Goal: Task Accomplishment & Management: Use online tool/utility

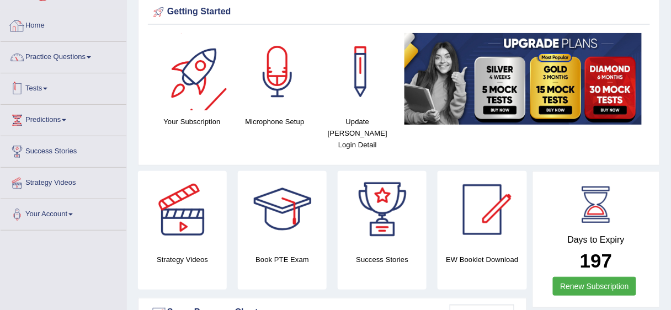
click at [88, 54] on link "Practice Questions" at bounding box center [64, 56] width 126 height 28
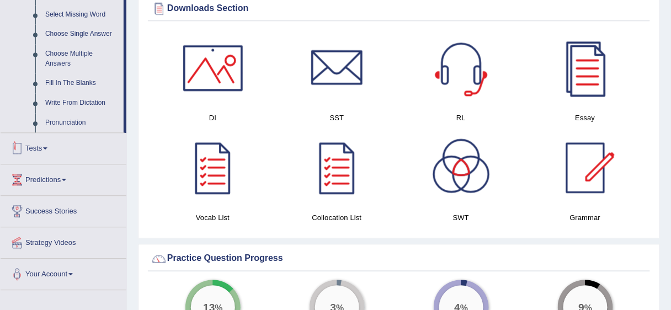
click at [38, 152] on link "Tests" at bounding box center [64, 147] width 126 height 28
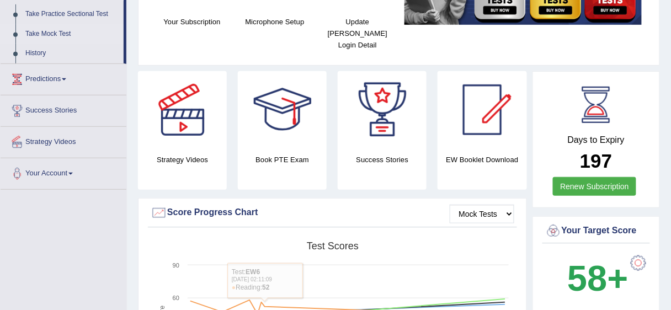
scroll to position [87, 0]
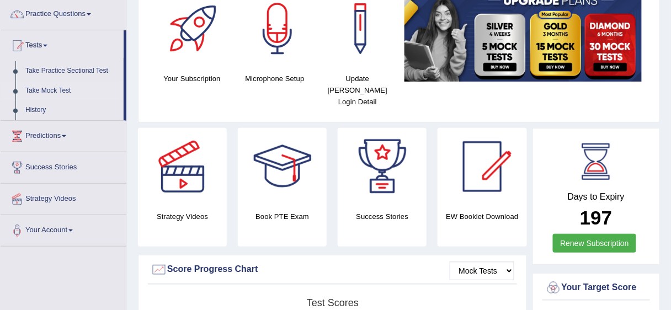
click at [66, 89] on link "Take Mock Test" at bounding box center [71, 91] width 103 height 20
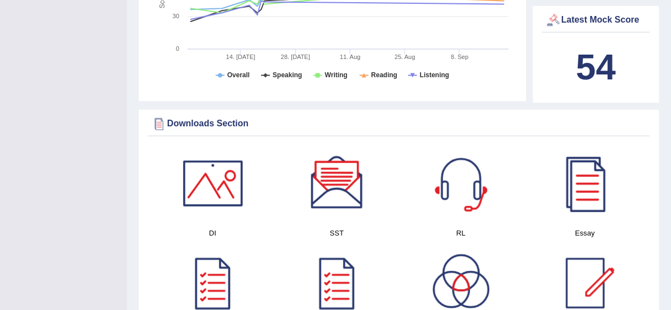
scroll to position [441, 0]
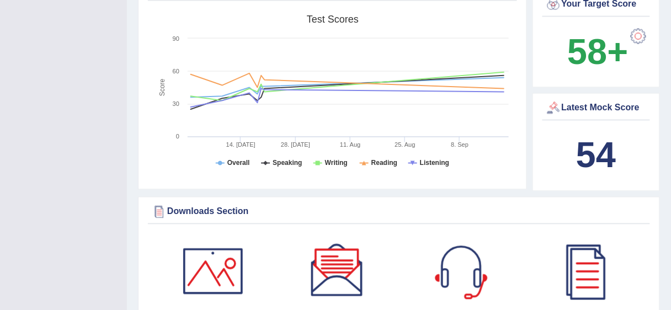
click at [600, 140] on b "54" at bounding box center [596, 155] width 40 height 40
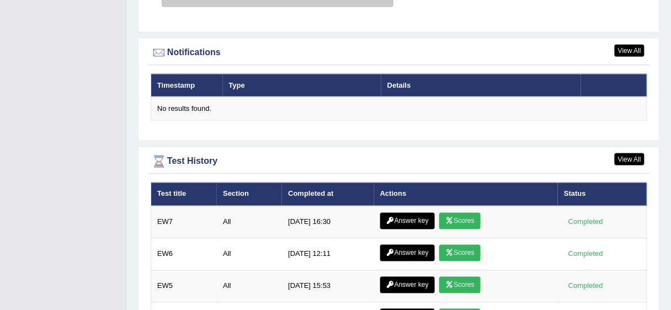
scroll to position [1457, 0]
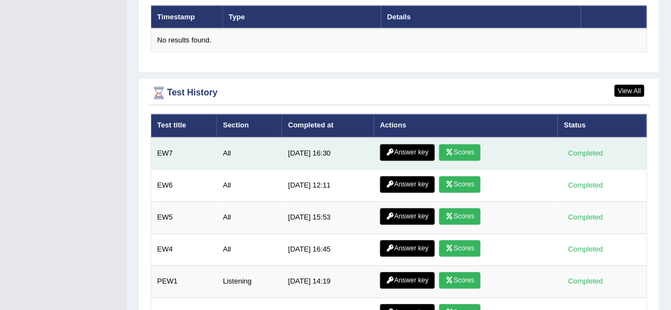
click at [470, 145] on link "Scores" at bounding box center [459, 153] width 41 height 17
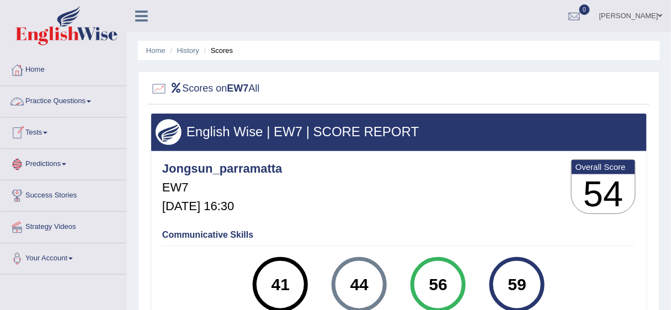
click at [66, 106] on link "Practice Questions" at bounding box center [64, 100] width 126 height 28
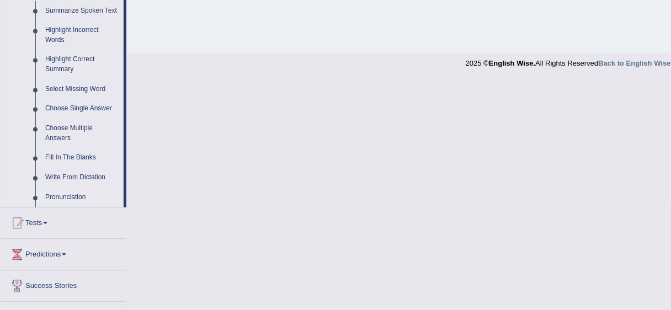
scroll to position [552, 0]
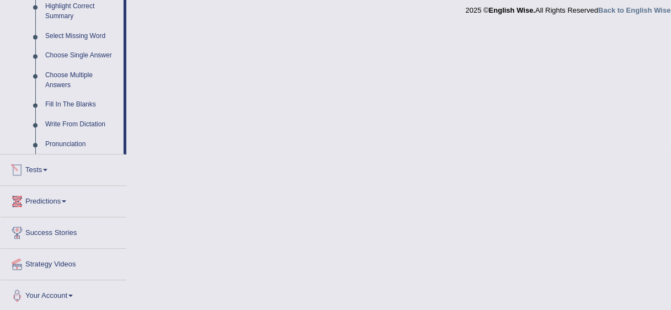
click at [44, 169] on link "Tests" at bounding box center [64, 169] width 126 height 28
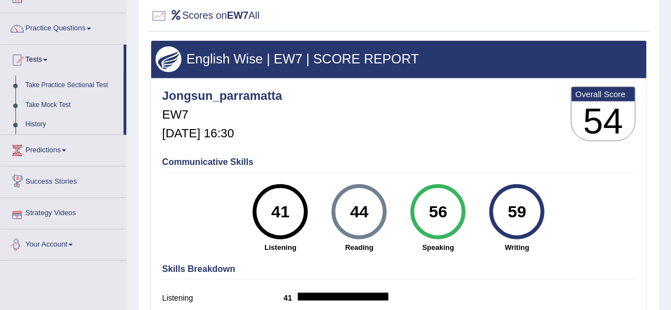
scroll to position [6, 0]
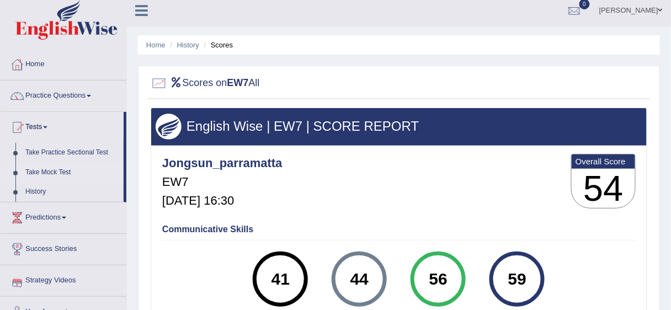
click at [56, 167] on link "Take Mock Test" at bounding box center [71, 173] width 103 height 20
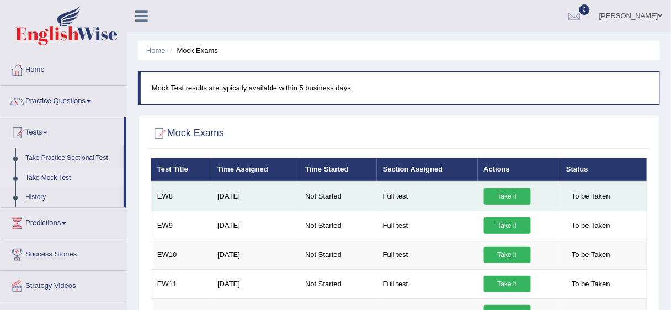
click at [514, 201] on link "Take it" at bounding box center [507, 196] width 47 height 17
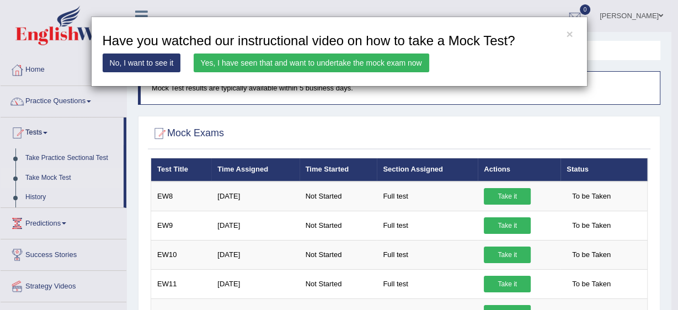
click at [354, 61] on link "Yes, I have seen that and want to undertake the mock exam now" at bounding box center [312, 63] width 236 height 19
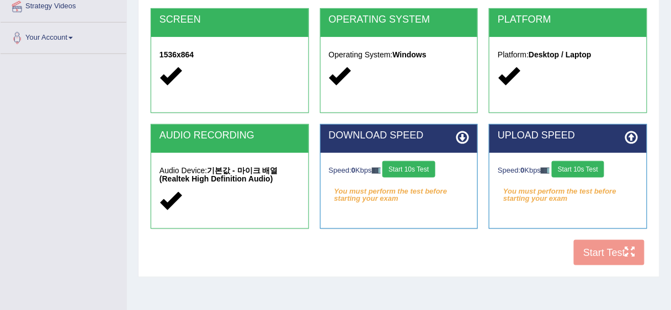
click at [418, 174] on button "Start 10s Test" at bounding box center [408, 169] width 52 height 17
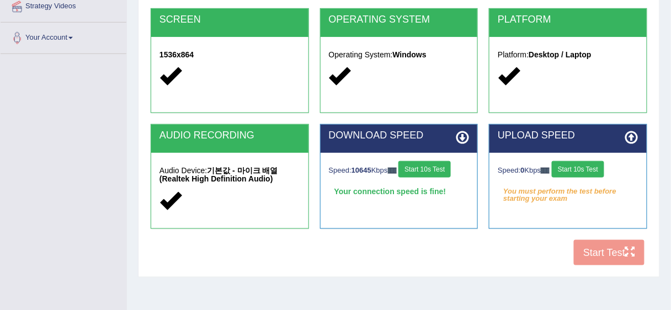
click at [578, 170] on button "Start 10s Test" at bounding box center [578, 169] width 52 height 17
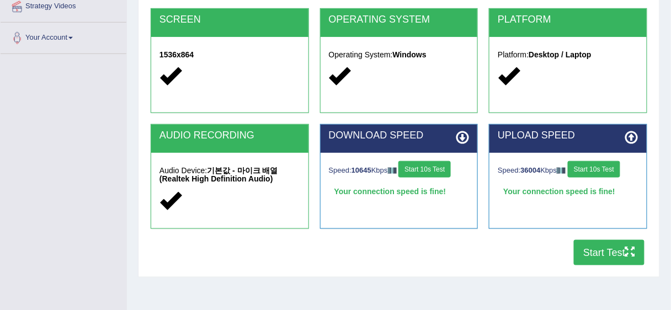
click at [592, 265] on div "COOKIES Cookies Enabled JAVASCRIPT Javascript Enabled BROWSER Browser: Chrome S…" at bounding box center [399, 81] width 502 height 379
click at [595, 259] on button "Start Test" at bounding box center [609, 252] width 71 height 25
click at [633, 248] on icon "button" at bounding box center [630, 252] width 10 height 10
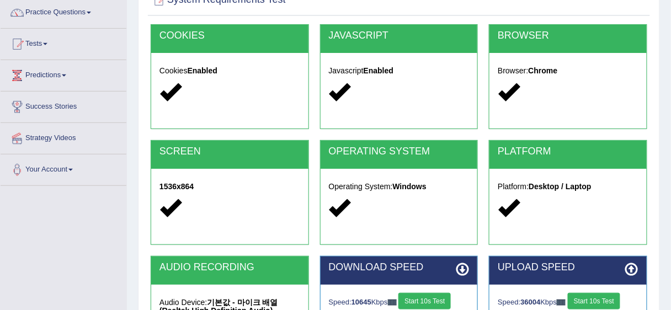
scroll to position [92, 0]
